Goal: Transaction & Acquisition: Purchase product/service

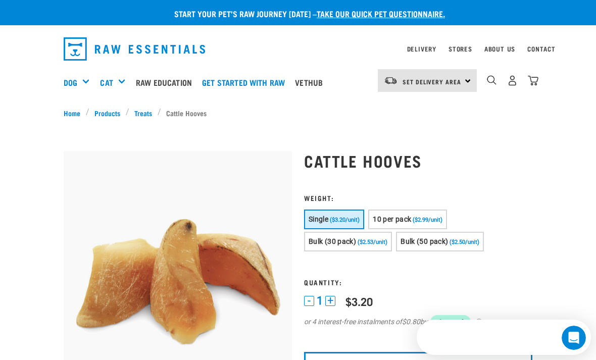
click at [397, 76] on img "dropdown navigation" at bounding box center [391, 80] width 14 height 9
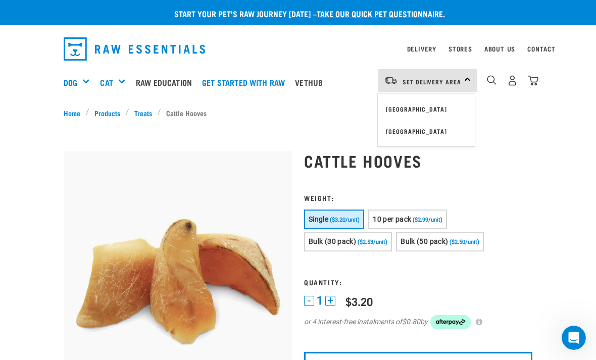
click at [393, 109] on link "[GEOGRAPHIC_DATA]" at bounding box center [426, 109] width 97 height 22
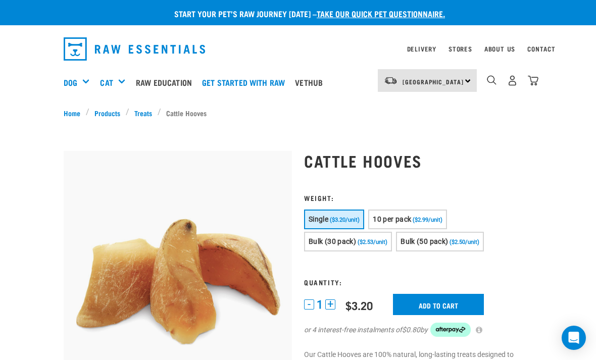
scroll to position [4, 0]
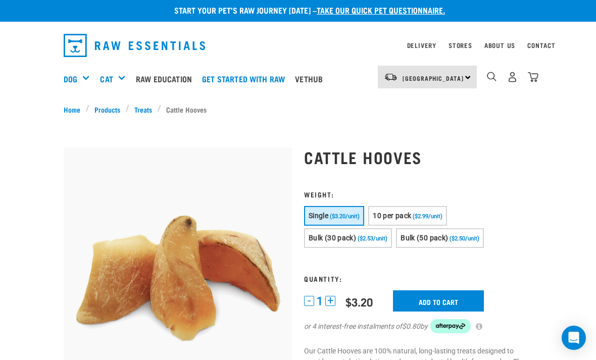
click at [400, 219] on span "10 per pack" at bounding box center [391, 215] width 38 height 8
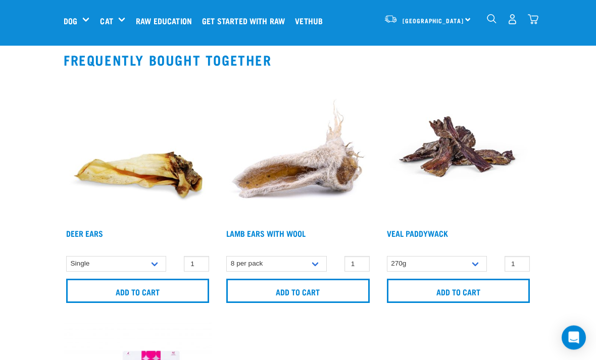
scroll to position [774, 0]
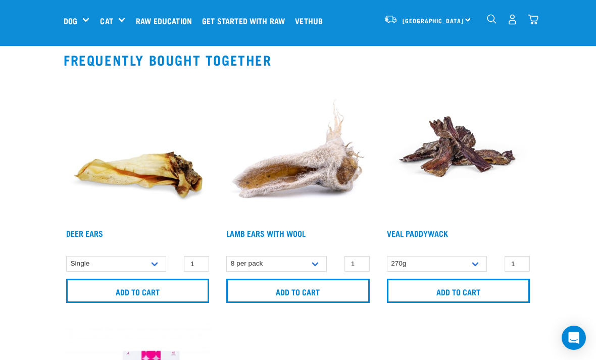
click at [151, 260] on select "Single 3 per pack 10 per pack 25 per pack" at bounding box center [116, 264] width 100 height 16
select select "961"
click at [114, 295] on input "Add to cart" at bounding box center [137, 291] width 143 height 24
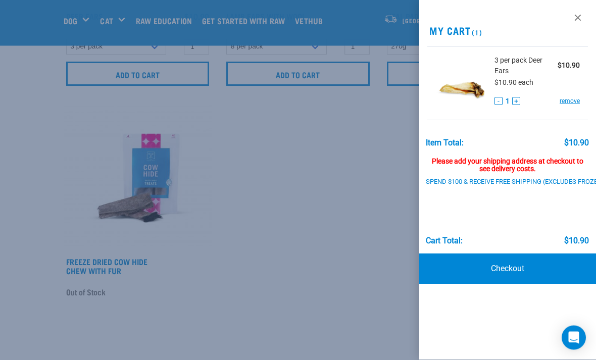
scroll to position [991, 0]
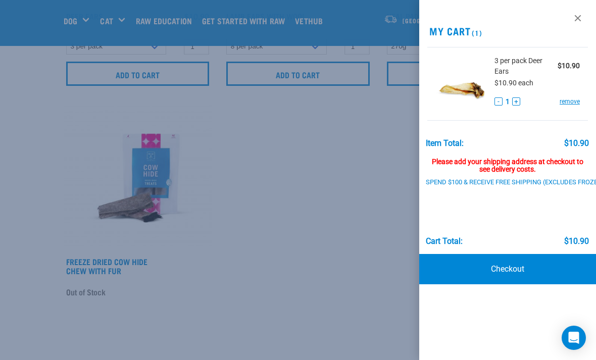
click at [505, 168] on div "Please add your shipping address at checkout to see delivery costs." at bounding box center [507, 161] width 163 height 26
click at [473, 271] on link "Checkout" at bounding box center [507, 269] width 177 height 30
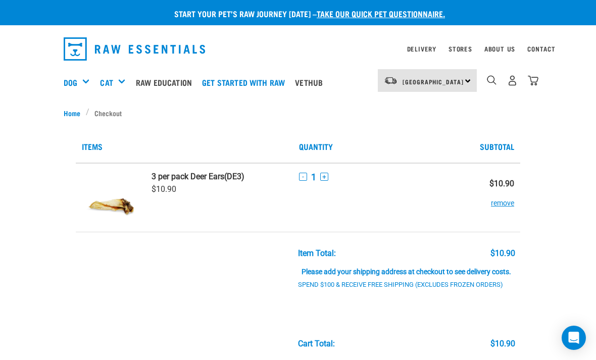
click at [537, 81] on img "dropdown navigation" at bounding box center [532, 80] width 11 height 11
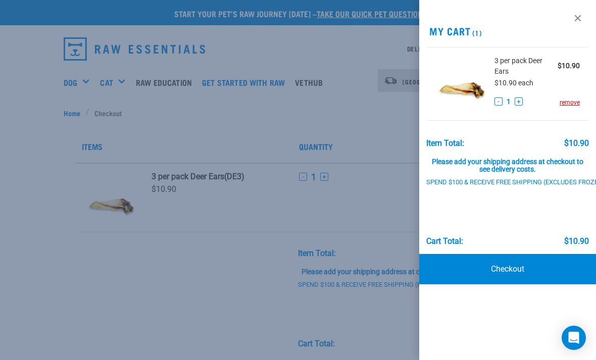
click at [101, 146] on div at bounding box center [298, 180] width 596 height 360
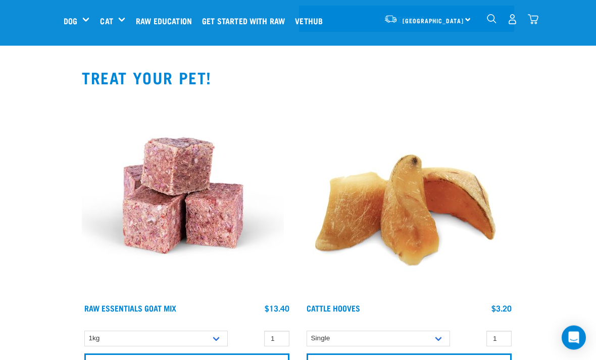
scroll to position [325, 0]
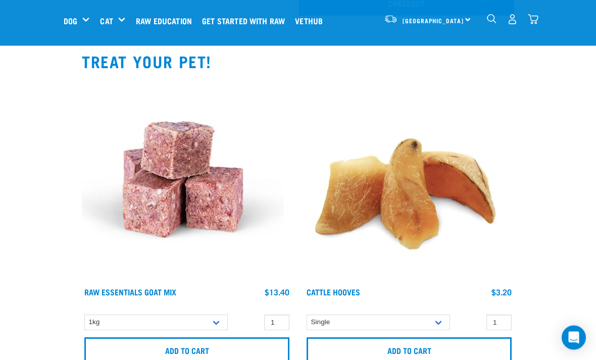
click at [437, 331] on select "Single 10 per pack Bulk (30 pack)" at bounding box center [377, 323] width 143 height 16
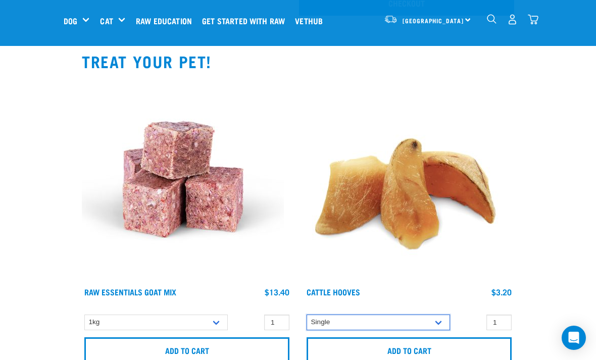
select select "724"
click at [393, 359] on input "Add to cart" at bounding box center [408, 349] width 205 height 24
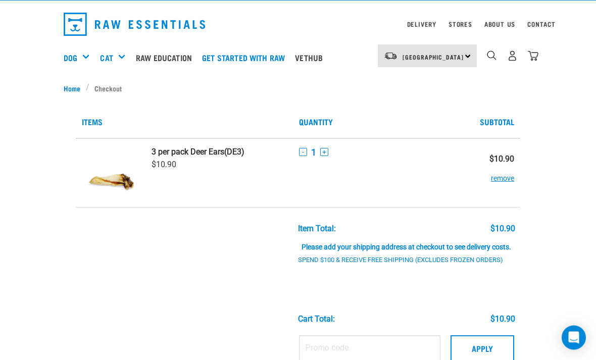
scroll to position [0, 0]
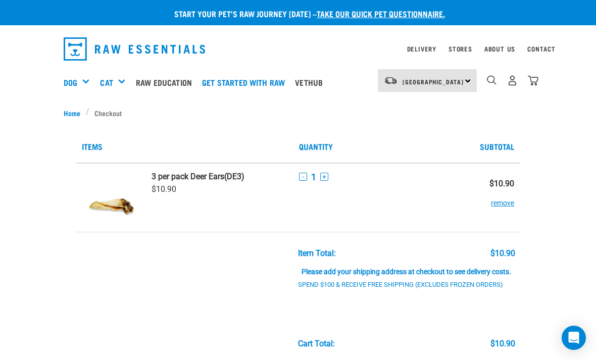
click at [538, 84] on img "dropdown navigation" at bounding box center [532, 80] width 11 height 11
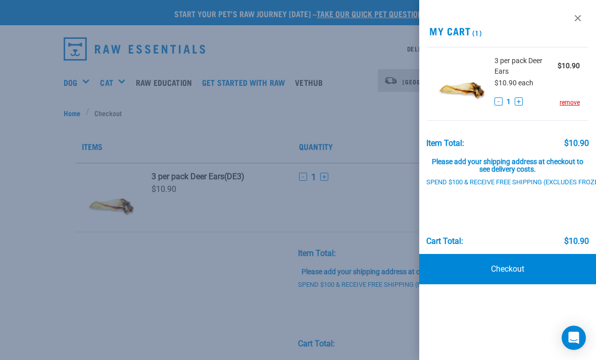
click at [86, 256] on div at bounding box center [298, 180] width 596 height 360
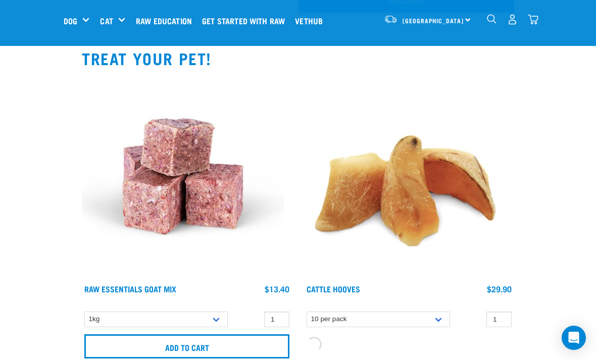
scroll to position [344, 0]
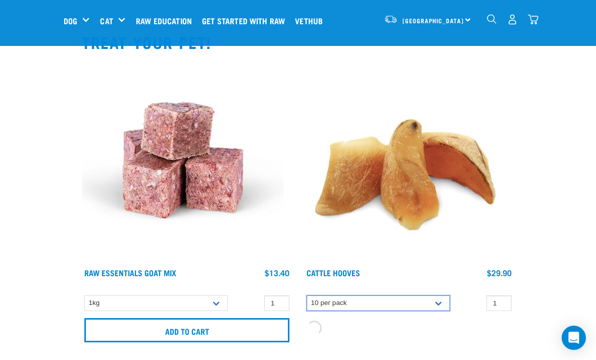
click at [437, 302] on select "Single 10 per pack Bulk (30 pack)" at bounding box center [377, 303] width 143 height 16
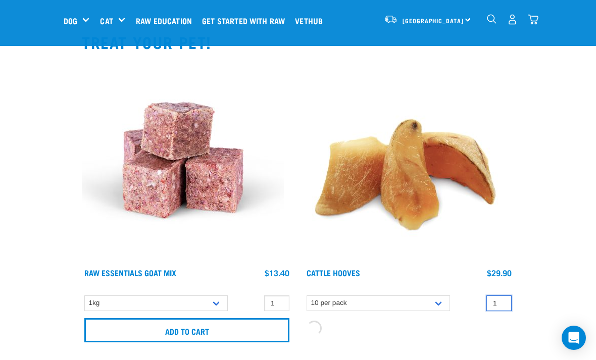
click at [496, 307] on input "1" at bounding box center [498, 303] width 25 height 16
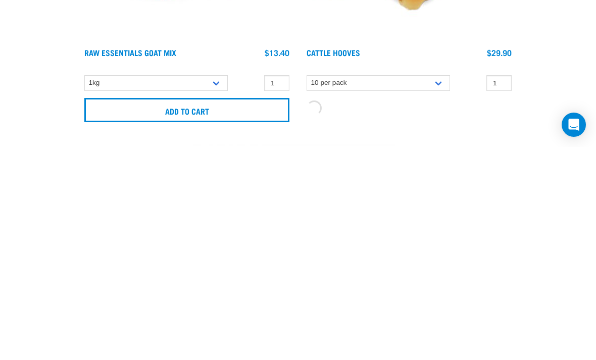
click at [142, 311] on input "Add to cart" at bounding box center [186, 323] width 205 height 24
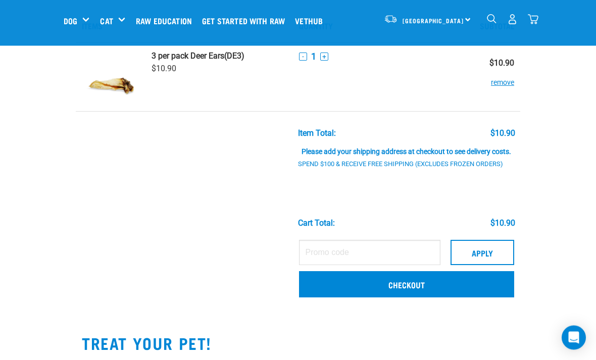
scroll to position [34, 0]
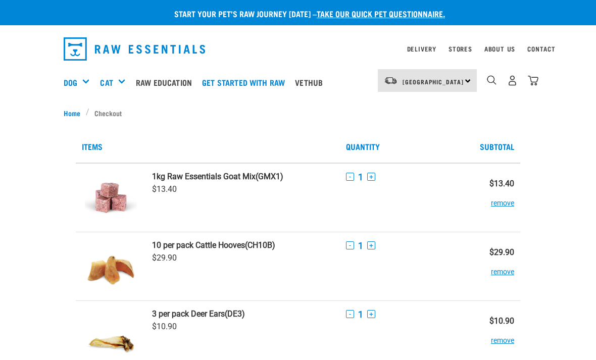
scroll to position [5, 0]
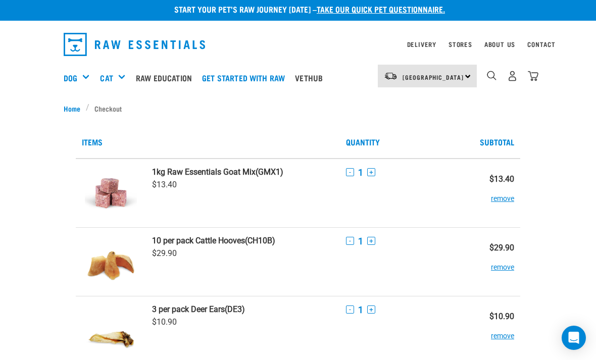
click at [493, 195] on button "remove" at bounding box center [502, 194] width 23 height 20
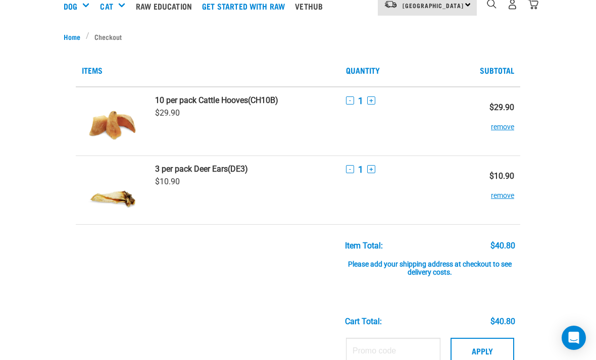
scroll to position [86, 0]
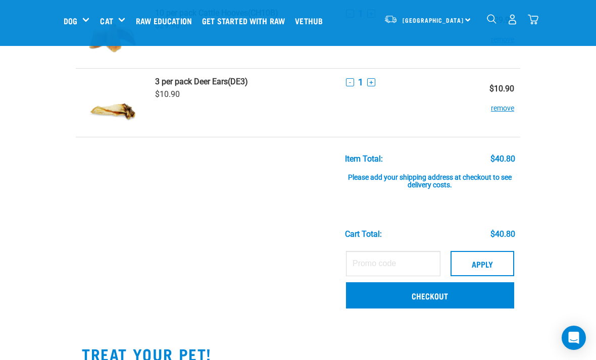
click at [390, 292] on link "Checkout" at bounding box center [430, 295] width 168 height 26
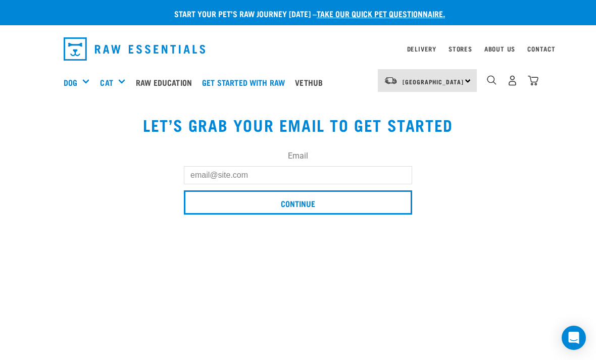
click at [201, 173] on input "Email" at bounding box center [298, 175] width 228 height 18
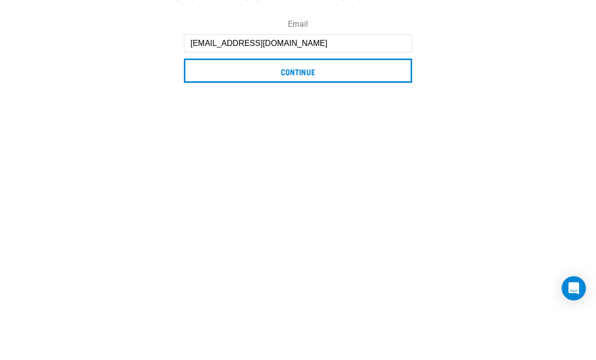
type input "[EMAIL_ADDRESS][DOMAIN_NAME]"
click at [236, 108] on input "Continue" at bounding box center [298, 120] width 228 height 24
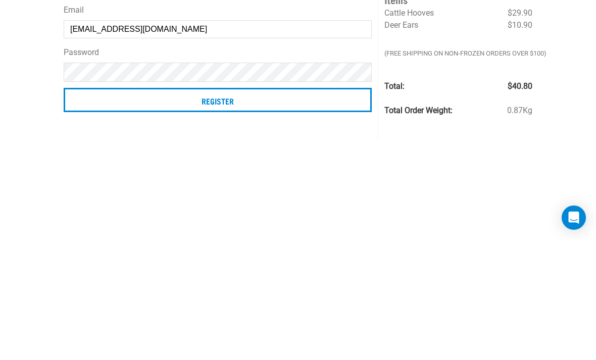
click at [141, 208] on input "Register" at bounding box center [218, 220] width 308 height 24
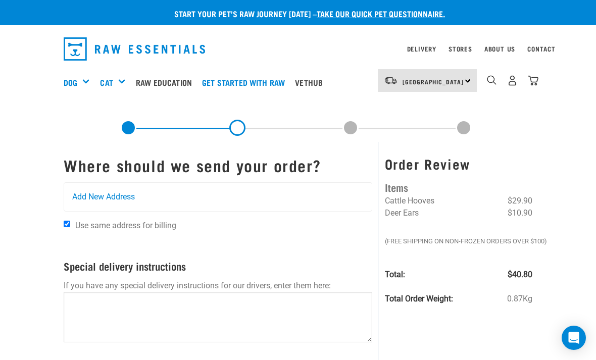
click at [79, 197] on span "Add New Address" at bounding box center [103, 197] width 63 height 12
click at [89, 199] on span "Add New Address" at bounding box center [103, 197] width 63 height 12
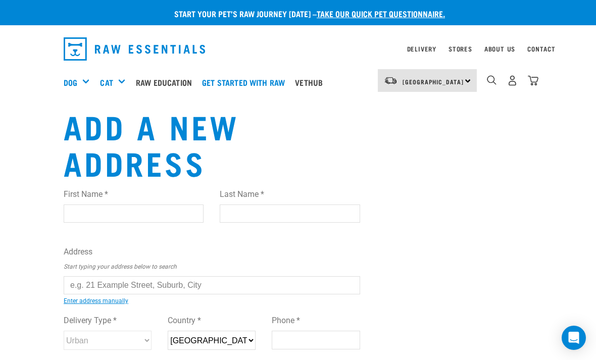
click at [81, 212] on input "First Name *" at bounding box center [134, 213] width 140 height 18
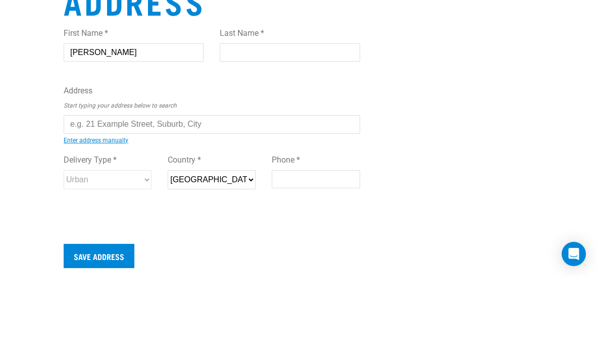
type input "Julianne"
click at [228, 127] on input "Last Name *" at bounding box center [290, 136] width 140 height 18
type input "A"
type input "Managh"
click at [73, 199] on input "text" at bounding box center [212, 208] width 296 height 18
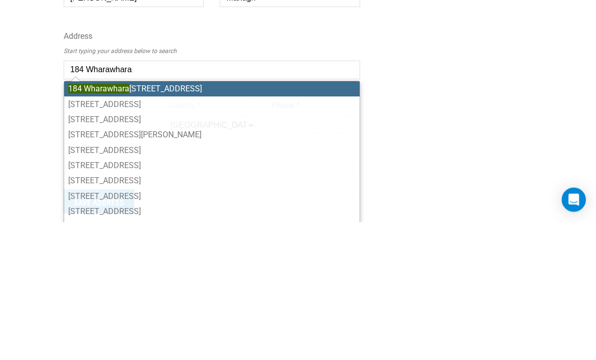
click at [81, 220] on li "184 Wharawhara Road, RD 2, Katikati 3178" at bounding box center [211, 227] width 295 height 15
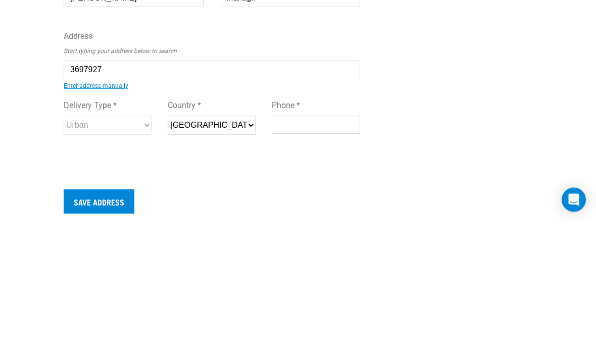
type input "184 Wharawhara Road, RD 2, Katikati 3178"
type input "[STREET_ADDRESS]"
type input "RD 2"
type input "Katikati"
type input "Bay of Plenty"
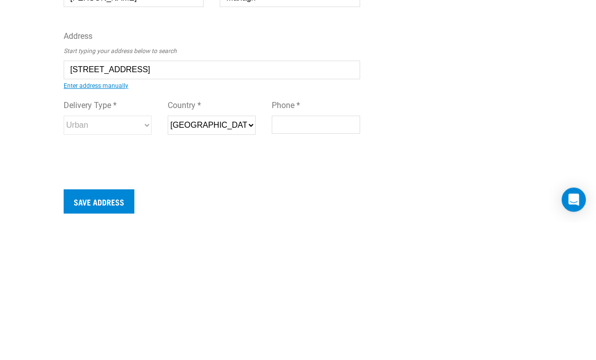
select select "BOP"
type input "3178"
select select "Rural"
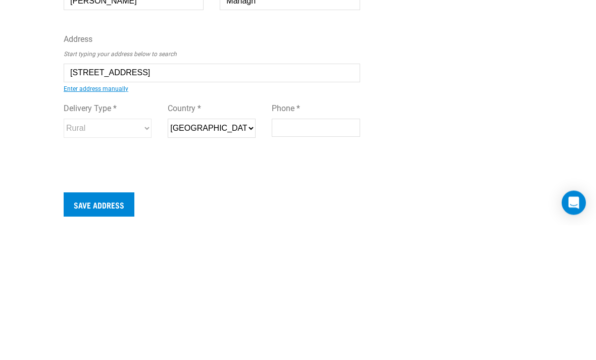
scroll to position [135, 0]
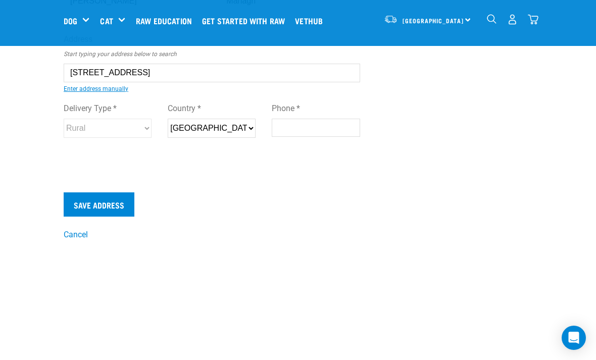
click at [94, 207] on input "Save Address" at bounding box center [99, 204] width 71 height 24
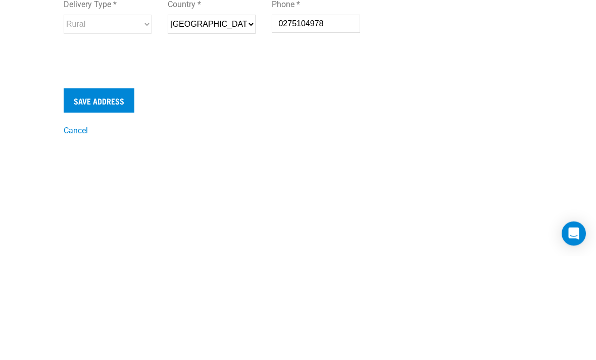
type input "0275104978"
click at [98, 193] on input "Save Address" at bounding box center [99, 205] width 71 height 24
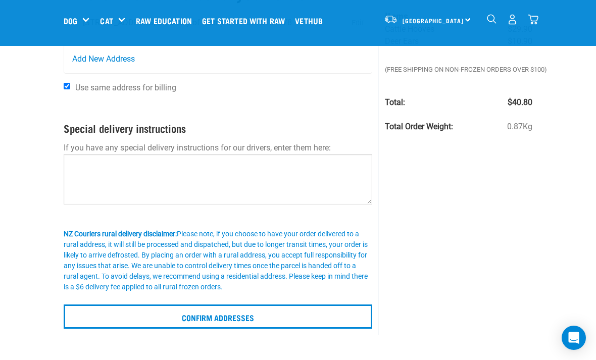
scroll to position [95, 0]
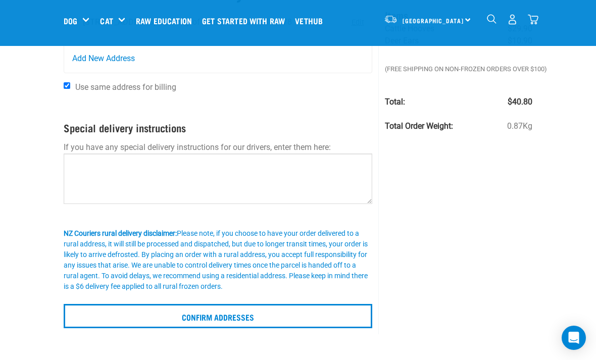
click at [196, 325] on input "Confirm addresses" at bounding box center [218, 316] width 308 height 24
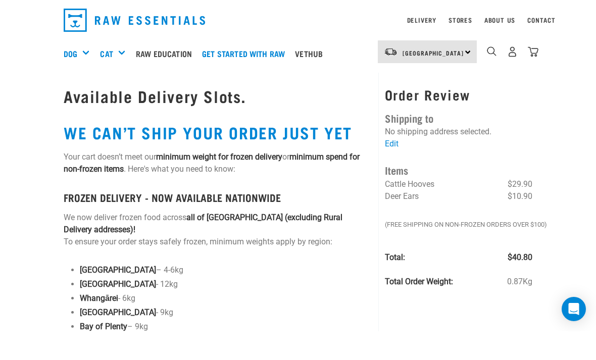
scroll to position [29, 0]
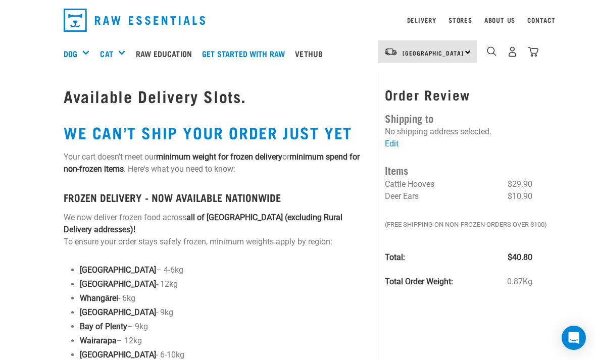
click at [392, 148] on link "Edit" at bounding box center [392, 144] width 14 height 10
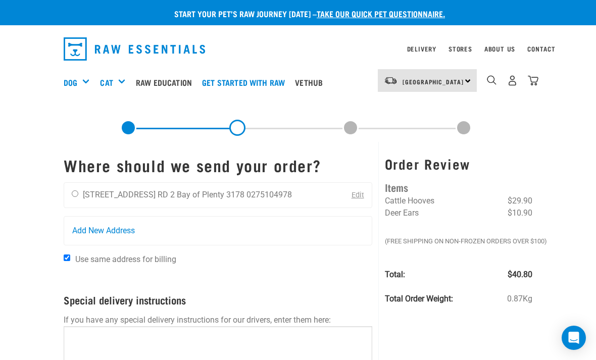
click at [78, 196] on input "radio" at bounding box center [75, 193] width 7 height 7
radio input "true"
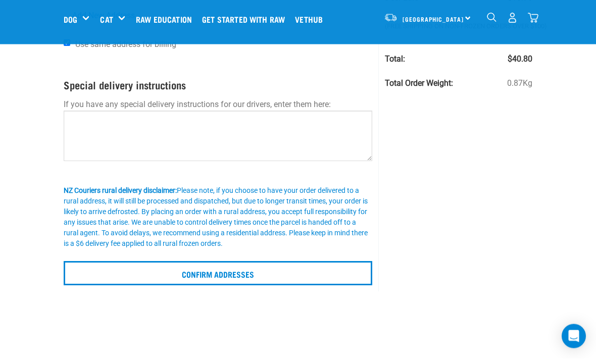
scroll to position [139, 0]
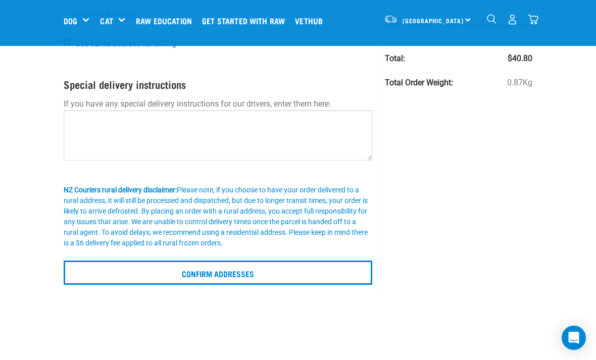
click at [187, 270] on input "Confirm addresses" at bounding box center [218, 272] width 308 height 24
click at [192, 272] on input "Confirm addresses" at bounding box center [218, 272] width 308 height 24
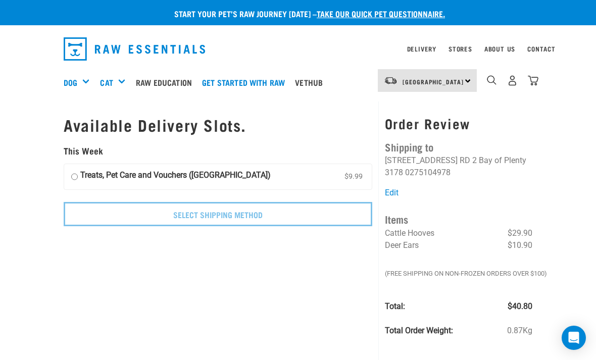
click at [78, 172] on input "Treats, Pet Care and Vouchers (North Island) $9.99" at bounding box center [74, 176] width 7 height 15
radio input "true"
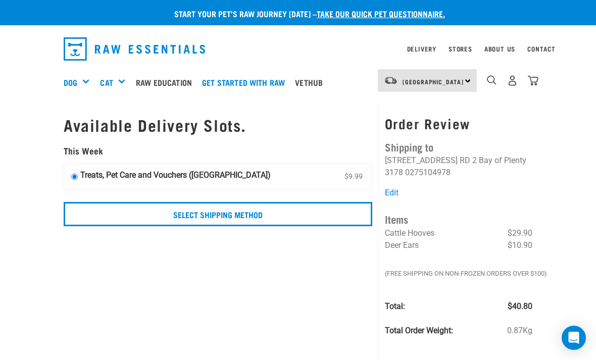
click at [169, 212] on input "Select Shipping Method" at bounding box center [218, 214] width 308 height 24
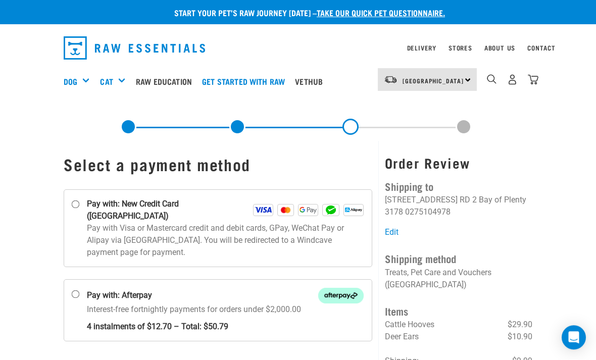
scroll to position [27, 1]
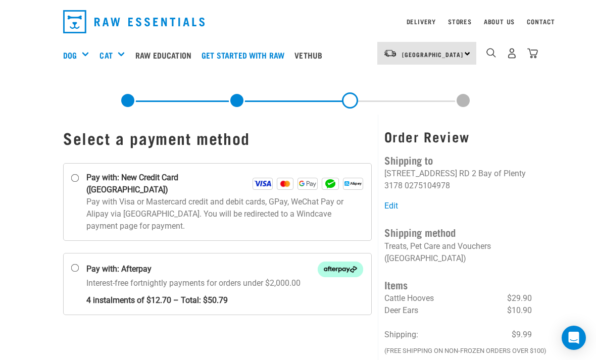
click at [73, 180] on input "Pay with: New Credit Card ([GEOGRAPHIC_DATA])" at bounding box center [75, 178] width 8 height 8
radio input "true"
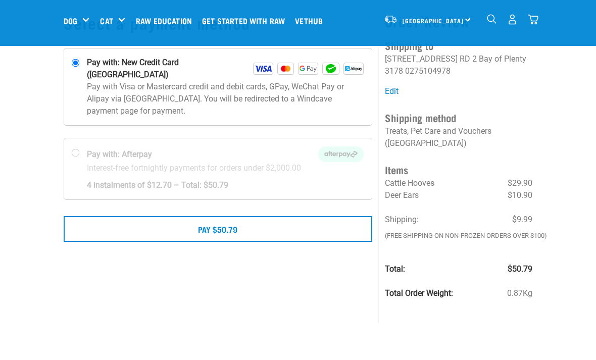
scroll to position [66, 0]
click at [173, 217] on button "Pay $50.79" at bounding box center [218, 228] width 308 height 25
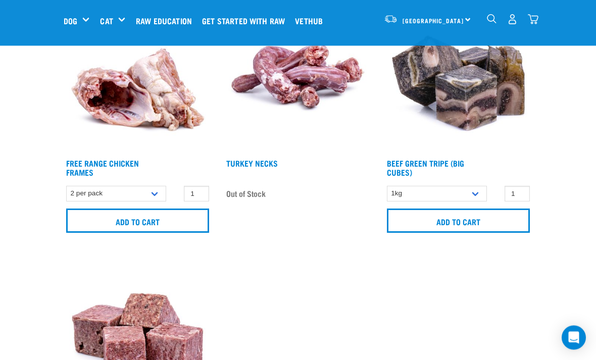
scroll to position [673, 0]
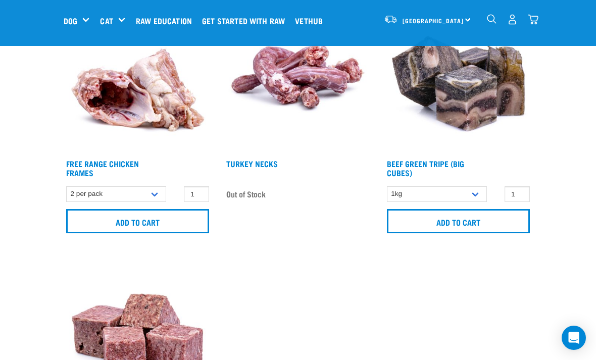
click at [456, 29] on div "[GEOGRAPHIC_DATA] [GEOGRAPHIC_DATA]" at bounding box center [427, 19] width 99 height 23
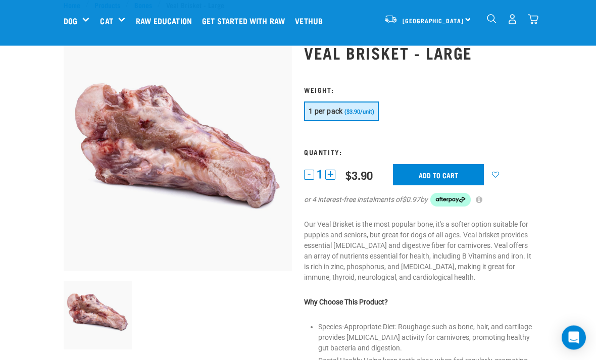
scroll to position [0, 0]
